Goal: Task Accomplishment & Management: Use online tool/utility

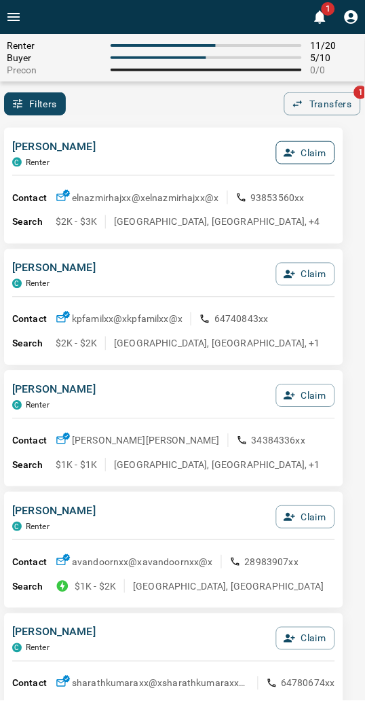
click at [310, 147] on button "Claim" at bounding box center [305, 152] width 59 height 23
click at [308, 151] on button "Confirm Claim" at bounding box center [286, 152] width 97 height 23
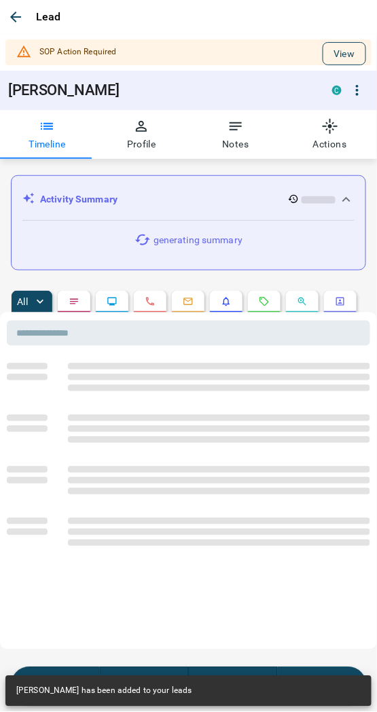
click at [327, 52] on button "View" at bounding box center [344, 53] width 43 height 23
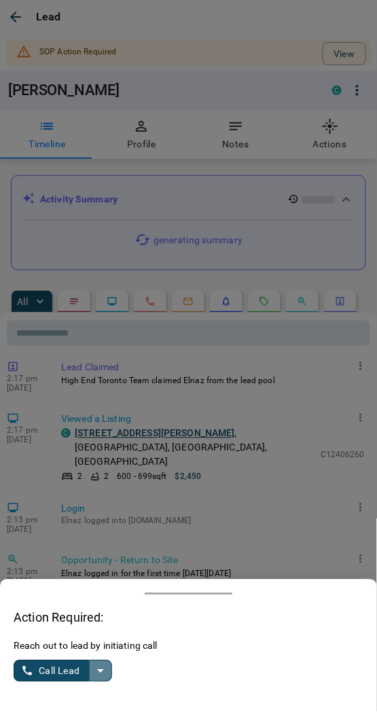
click at [105, 673] on icon "split button" at bounding box center [100, 671] width 16 height 16
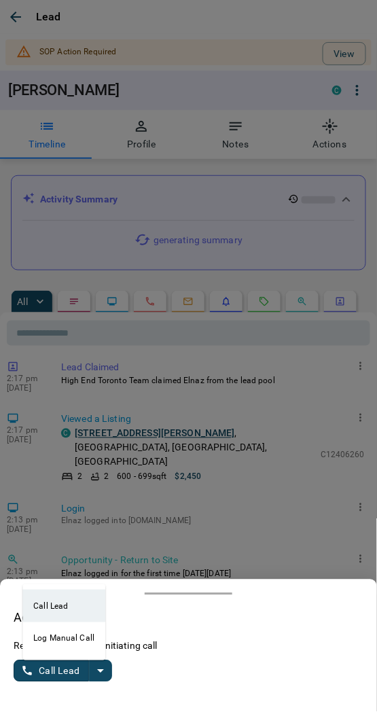
click at [49, 641] on li "Log Manual Call" at bounding box center [63, 638] width 83 height 33
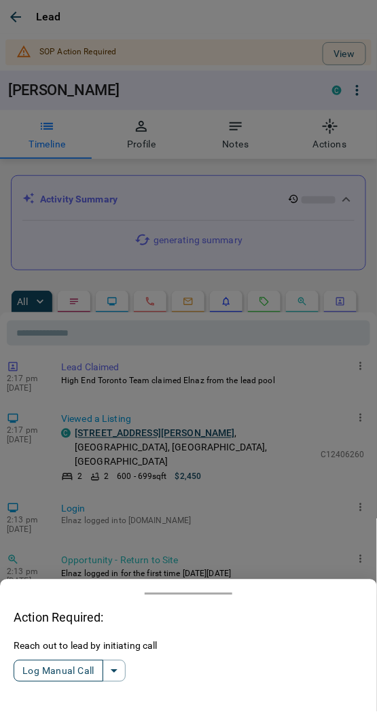
click at [41, 674] on button "Log Manual Call" at bounding box center [59, 671] width 90 height 22
click at [34, 661] on button "Yes" at bounding box center [27, 671] width 27 height 21
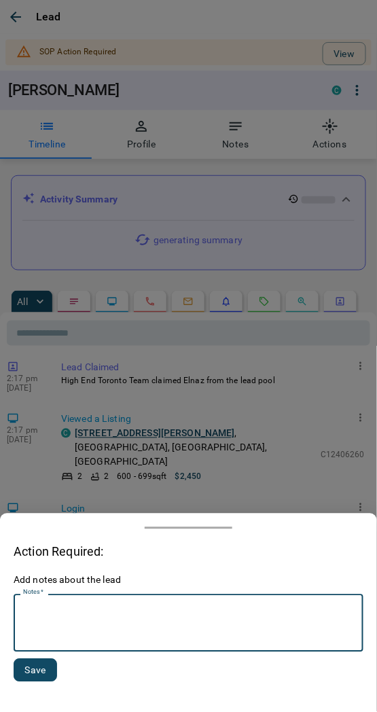
click at [63, 637] on textarea "Notes   *" at bounding box center [188, 623] width 331 height 46
type textarea "*********"
click at [46, 676] on button "Save" at bounding box center [35, 670] width 43 height 23
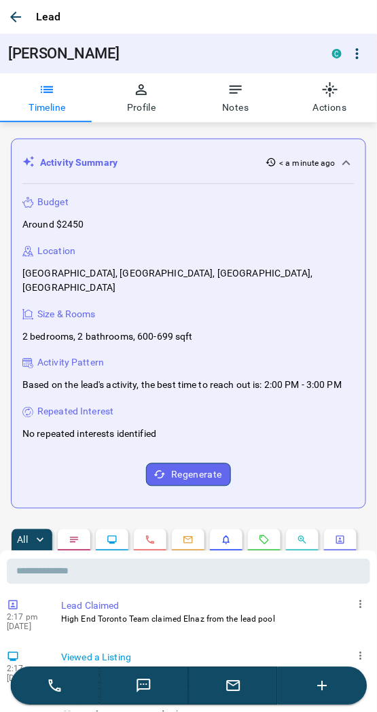
drag, startPoint x: 11, startPoint y: 21, endPoint x: 19, endPoint y: 207, distance: 186.3
click at [11, 21] on icon "button" at bounding box center [15, 17] width 16 height 16
